Goal: Use online tool/utility

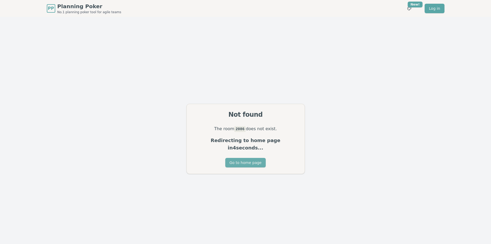
click at [243, 159] on button "Go to home page" at bounding box center [245, 163] width 40 height 10
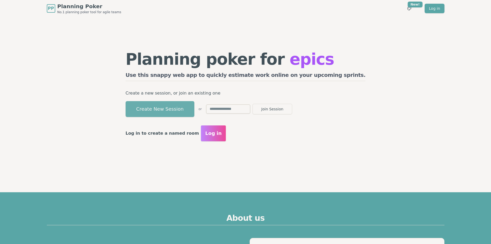
click at [186, 115] on button "Create New Session" at bounding box center [160, 109] width 69 height 16
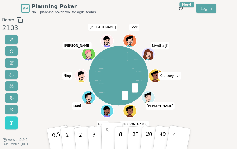
click at [110, 139] on button "5" at bounding box center [112, 138] width 22 height 32
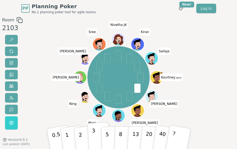
click at [92, 132] on p "3" at bounding box center [93, 139] width 4 height 24
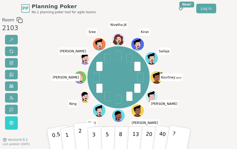
click at [85, 136] on button "2" at bounding box center [85, 139] width 24 height 34
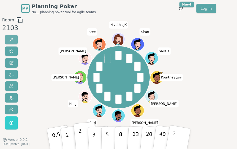
click at [13, 41] on span at bounding box center [11, 40] width 4 height 4
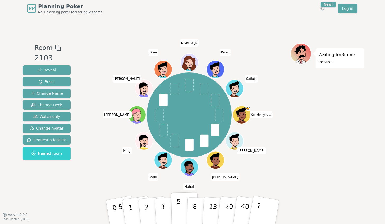
click at [178, 207] on p "5" at bounding box center [179, 212] width 4 height 29
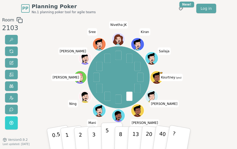
click at [107, 134] on p "5" at bounding box center [107, 138] width 4 height 23
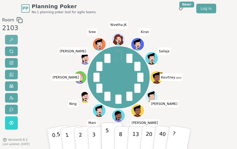
click at [13, 40] on button at bounding box center [11, 40] width 13 height 10
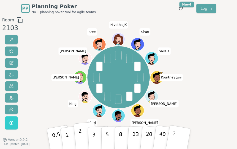
click at [81, 135] on p "2" at bounding box center [81, 139] width 6 height 24
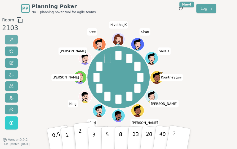
click at [14, 42] on button at bounding box center [11, 40] width 13 height 10
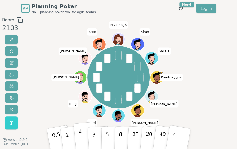
click at [78, 142] on button "2" at bounding box center [85, 139] width 24 height 34
click at [9, 38] on span at bounding box center [11, 40] width 4 height 4
